Goal: Information Seeking & Learning: Check status

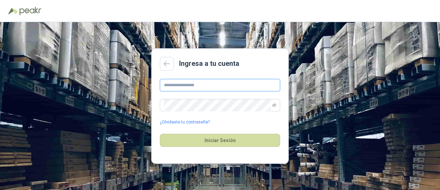
click at [208, 84] on input "text" at bounding box center [220, 85] width 120 height 12
click at [346, 94] on div "Ingresa a tu cuenta ¿Olvidaste tu contraseña? Iniciar Sesión" at bounding box center [220, 106] width 440 height 168
click at [194, 121] on link "¿Olvidaste tu contraseña?" at bounding box center [185, 122] width 50 height 7
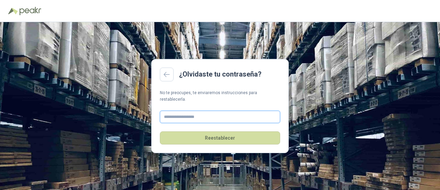
click at [200, 114] on input "text" at bounding box center [220, 116] width 120 height 12
type input "**********"
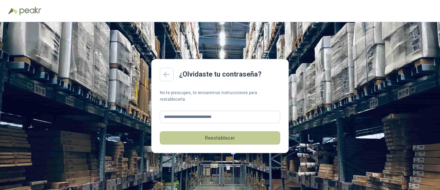
click at [220, 136] on button "Reestablecer" at bounding box center [220, 137] width 120 height 13
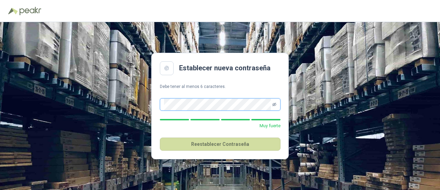
click at [273, 103] on icon "eye-invisible" at bounding box center [274, 103] width 4 height 3
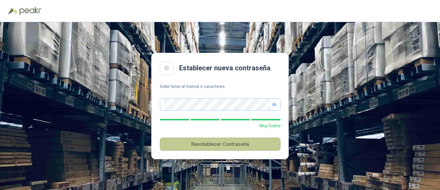
click at [225, 143] on button "Reestablecer Contraseña" at bounding box center [220, 143] width 121 height 13
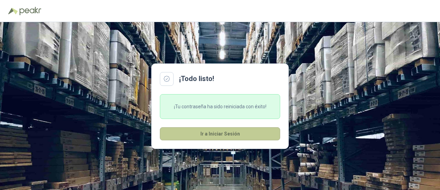
click at [225, 132] on button "Ir a Iniciar Sesión" at bounding box center [220, 133] width 120 height 13
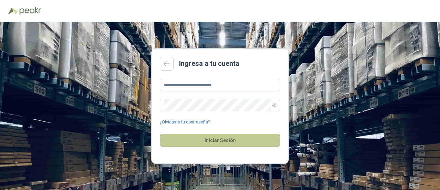
click at [217, 140] on button "Iniciar Sesión" at bounding box center [220, 139] width 120 height 13
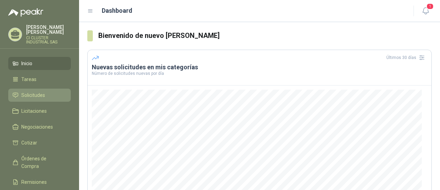
click at [39, 91] on span "Solicitudes" at bounding box center [33, 95] width 24 height 8
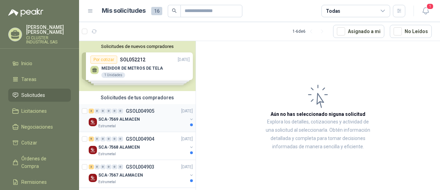
click at [189, 118] on button "button" at bounding box center [192, 119] width 6 height 6
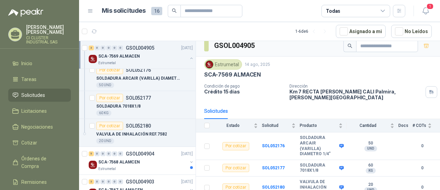
scroll to position [103, 0]
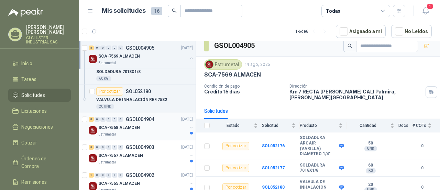
click at [189, 125] on button "button" at bounding box center [192, 128] width 6 height 6
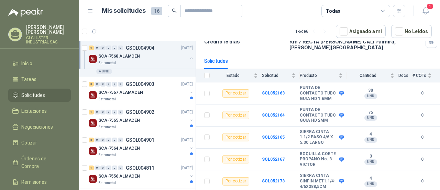
scroll to position [310, 0]
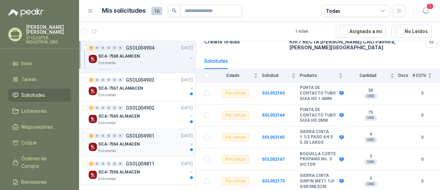
click at [189, 141] on button "button" at bounding box center [192, 144] width 6 height 6
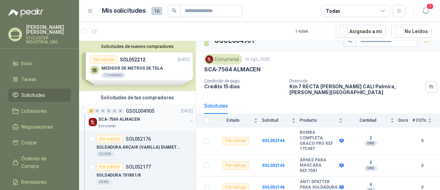
click at [189, 119] on button "button" at bounding box center [192, 121] width 6 height 6
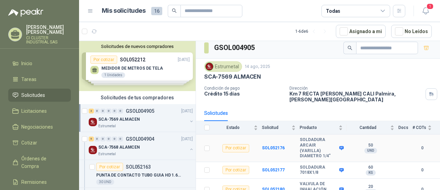
scroll to position [6, 0]
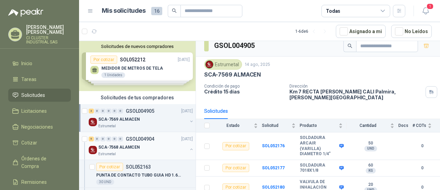
click at [189, 146] on button "button" at bounding box center [192, 149] width 6 height 6
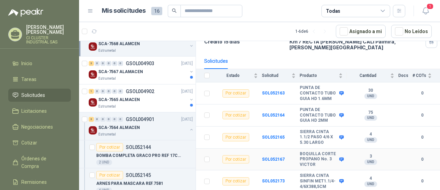
scroll to position [70, 0]
click at [49, 91] on li "Solicitudes" at bounding box center [39, 95] width 54 height 8
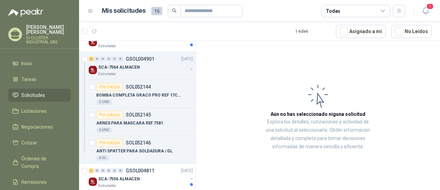
scroll to position [171, 0]
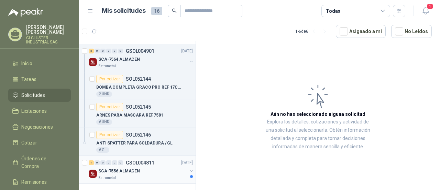
click at [189, 170] on button "button" at bounding box center [192, 171] width 6 height 6
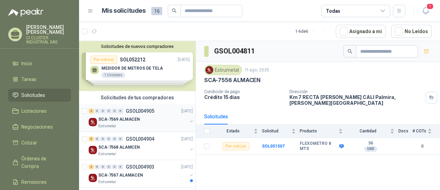
click at [189, 119] on button "button" at bounding box center [192, 121] width 6 height 6
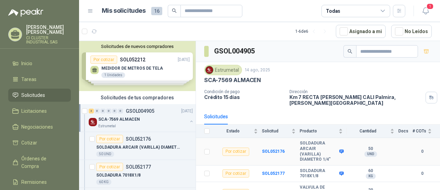
scroll to position [6, 0]
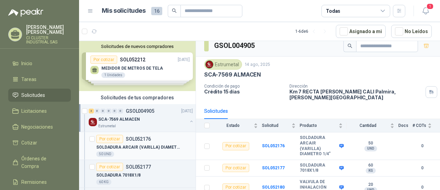
click at [146, 136] on p "SOL052176" at bounding box center [138, 138] width 25 height 5
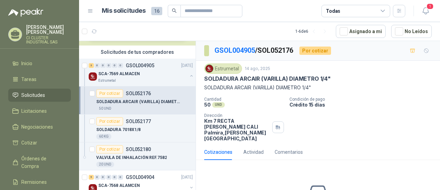
scroll to position [103, 0]
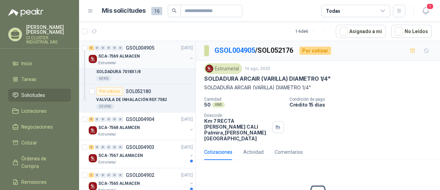
click at [189, 57] on button "button" at bounding box center [192, 58] width 6 height 6
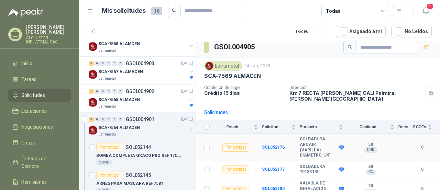
scroll to position [6, 0]
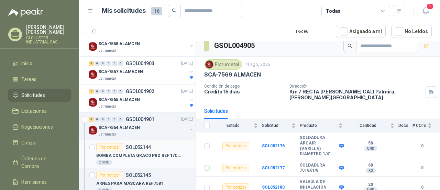
click at [174, 146] on div "Por cotizar SOL052144" at bounding box center [144, 147] width 97 height 8
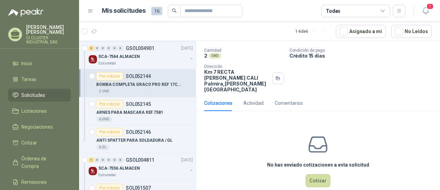
scroll to position [180, 0]
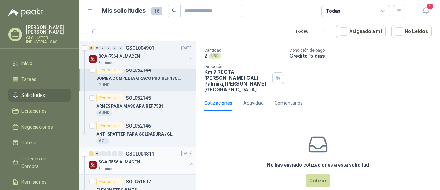
click at [189, 162] on button "button" at bounding box center [192, 164] width 6 height 6
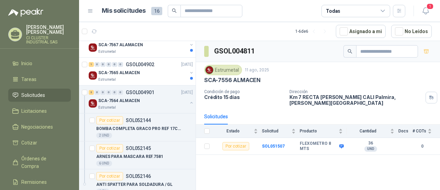
scroll to position [129, 0]
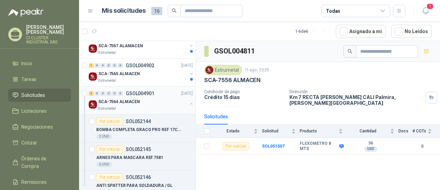
click at [141, 98] on div "SCA-7564 ALMACEN" at bounding box center [142, 101] width 89 height 8
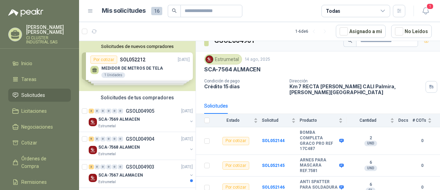
click at [186, 70] on div "Solicitudes de nuevos compradores Por cotizar SOL052212 [DATE] MEDIDOR DE METRO…" at bounding box center [137, 66] width 117 height 50
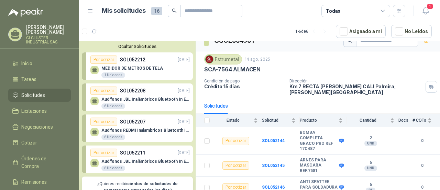
click at [330, 58] on div "Estrumetal 14 ago, 2025" at bounding box center [318, 59] width 228 height 10
click at [303, 45] on div "GSOL004901" at bounding box center [318, 40] width 244 height 21
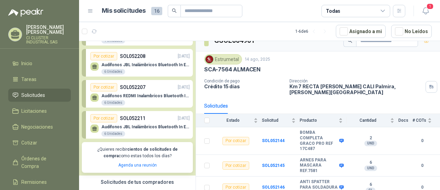
click at [382, 49] on div "GSOL004901" at bounding box center [318, 40] width 244 height 21
click at [35, 91] on span "Solicitudes" at bounding box center [33, 95] width 24 height 8
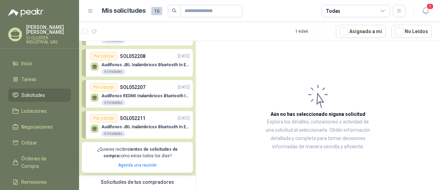
click at [35, 91] on span "Solicitudes" at bounding box center [33, 95] width 24 height 8
click at [129, 183] on div "Solicitudes de tus compradores" at bounding box center [137, 181] width 117 height 13
click at [130, 183] on div "Solicitudes de tus compradores" at bounding box center [137, 181] width 117 height 13
click at [30, 75] on span "Tareas" at bounding box center [28, 79] width 15 height 8
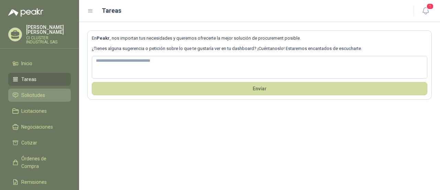
click at [39, 91] on span "Solicitudes" at bounding box center [33, 95] width 24 height 8
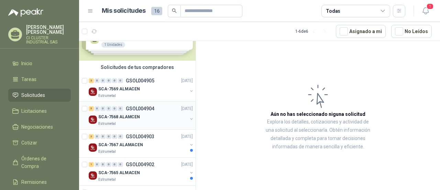
scroll to position [19, 0]
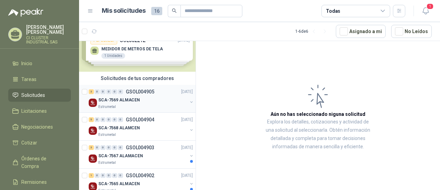
click at [189, 103] on button "button" at bounding box center [192, 102] width 6 height 6
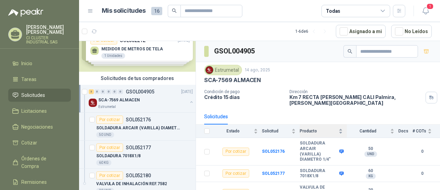
scroll to position [6, 0]
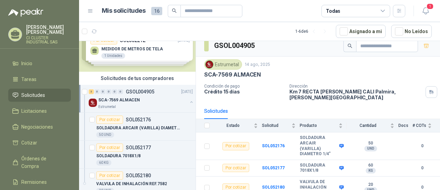
click at [189, 100] on button "button" at bounding box center [192, 102] width 6 height 6
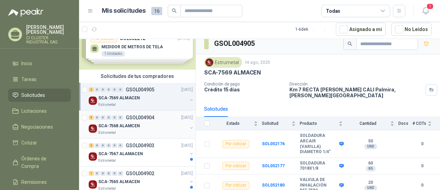
click at [189, 127] on button "button" at bounding box center [192, 128] width 6 height 6
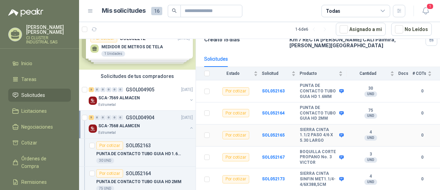
scroll to position [70, 0]
click at [309, 174] on b "SIERRA CINTA SINFIN MET1.1/4-4/6X388,5CM" at bounding box center [319, 179] width 38 height 16
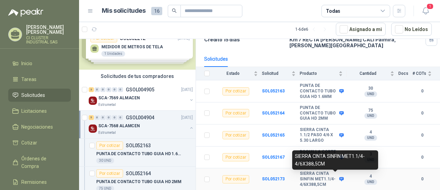
click at [340, 177] on icon at bounding box center [342, 179] width 4 height 4
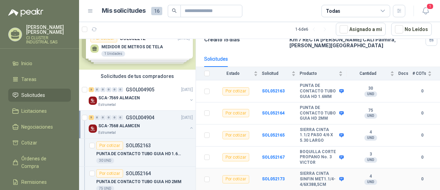
click at [304, 178] on b "SIERRA CINTA SINFIN MET1.1/4-4/6X388,5CM" at bounding box center [319, 179] width 38 height 16
click at [272, 176] on b "SOL052173" at bounding box center [273, 178] width 23 height 5
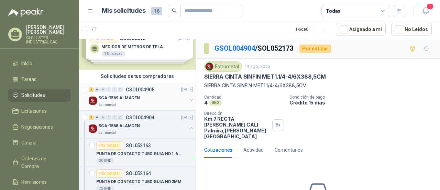
click at [189, 99] on button "button" at bounding box center [192, 100] width 6 height 6
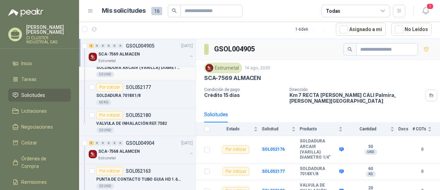
scroll to position [88, 0]
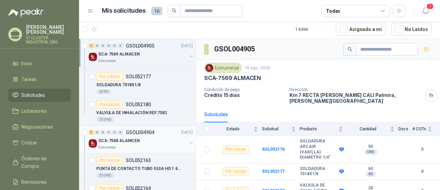
click at [189, 141] on button "button" at bounding box center [192, 143] width 6 height 6
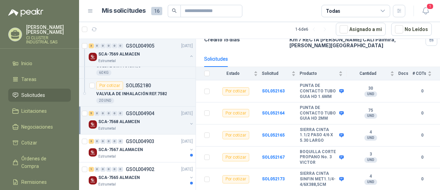
scroll to position [122, 0]
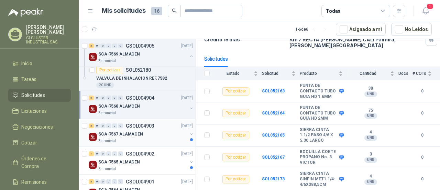
click at [189, 132] on button "button" at bounding box center [192, 134] width 6 height 6
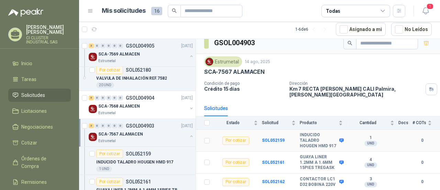
scroll to position [11, 0]
click at [314, 176] on b "CONTACTOR LC1 D32 BOBINA 220V" at bounding box center [319, 181] width 38 height 11
click at [278, 179] on b "SOL052162" at bounding box center [273, 181] width 23 height 5
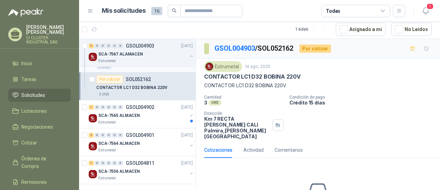
scroll to position [255, 0]
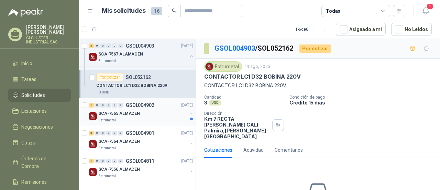
click at [189, 111] on button "button" at bounding box center [192, 113] width 6 height 6
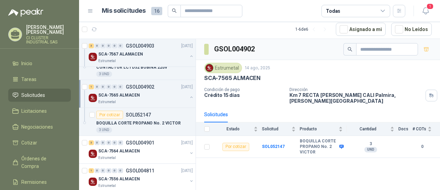
scroll to position [282, 0]
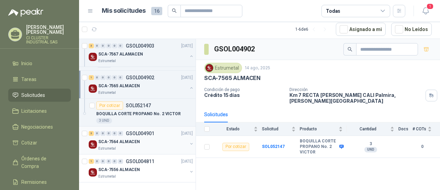
click at [189, 141] on button "button" at bounding box center [192, 144] width 6 height 6
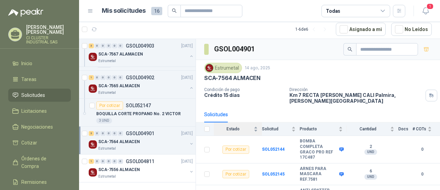
scroll to position [11, 0]
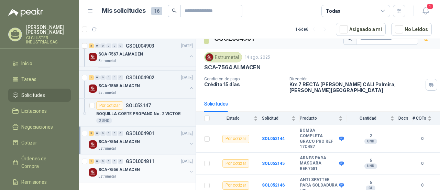
click at [189, 171] on button "button" at bounding box center [192, 172] width 6 height 6
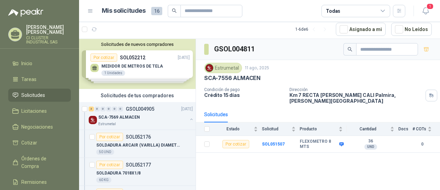
click at [116, 95] on div "Solicitudes de tus compradores" at bounding box center [137, 95] width 117 height 13
click at [93, 108] on div "3" at bounding box center [91, 108] width 5 height 5
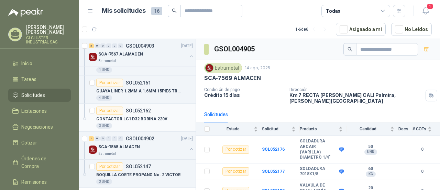
scroll to position [227, 0]
